Goal: Task Accomplishment & Management: Complete application form

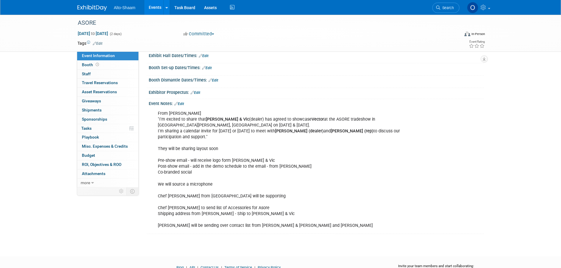
click at [155, 6] on link "Events" at bounding box center [154, 7] width 21 height 15
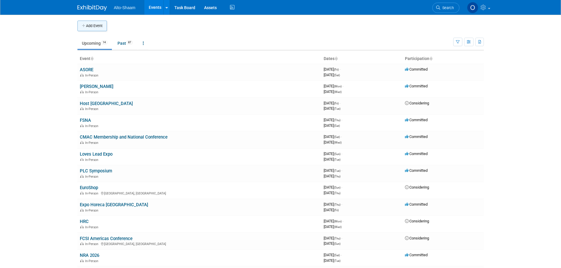
click at [93, 23] on button "Add Event" at bounding box center [91, 26] width 29 height 11
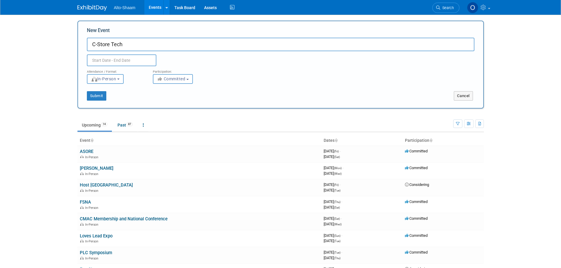
type input "C-Store Tech"
click at [112, 61] on input "text" at bounding box center [121, 60] width 69 height 12
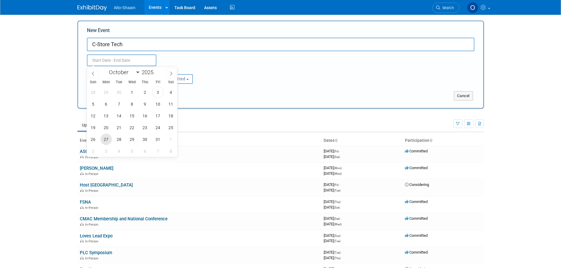
click at [107, 142] on span "27" at bounding box center [105, 139] width 11 height 11
click at [131, 144] on span "29" at bounding box center [131, 139] width 11 height 11
type input "Oct 27, 2025 to Oct 29, 2025"
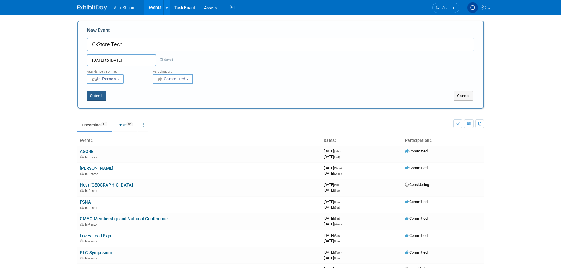
click at [102, 96] on button "Submit" at bounding box center [96, 95] width 19 height 9
type input "C-Store Tech"
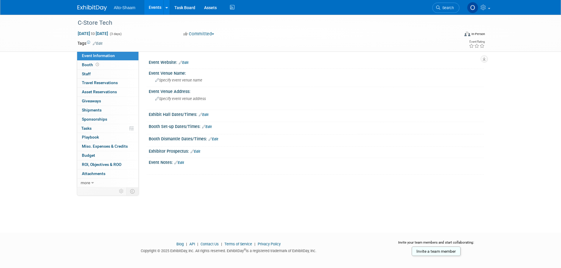
click at [183, 163] on link "Edit" at bounding box center [179, 163] width 10 height 4
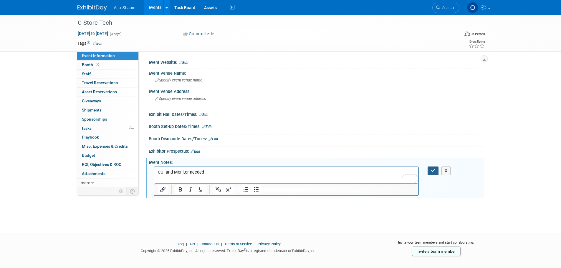
click at [435, 173] on button "button" at bounding box center [432, 171] width 11 height 9
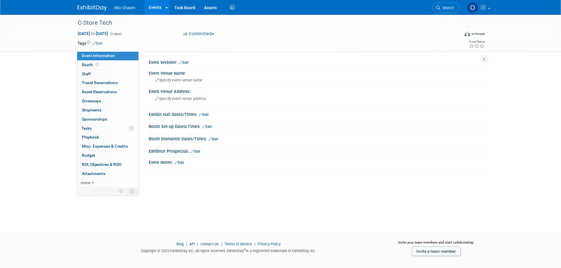
click at [150, 5] on link "Events" at bounding box center [154, 7] width 21 height 15
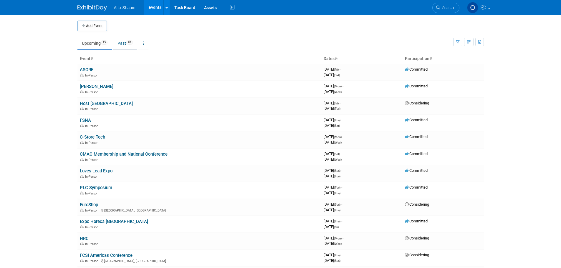
click at [127, 46] on link "Past 87" at bounding box center [125, 43] width 24 height 11
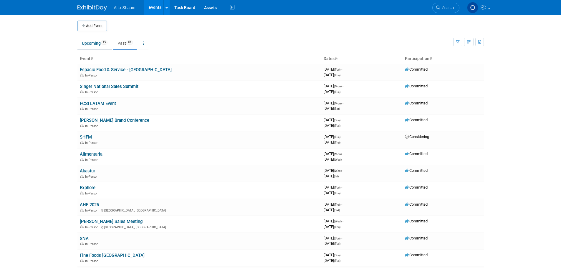
click at [98, 42] on link "Upcoming 15" at bounding box center [94, 43] width 34 height 11
